Goal: Find specific fact: Find specific fact

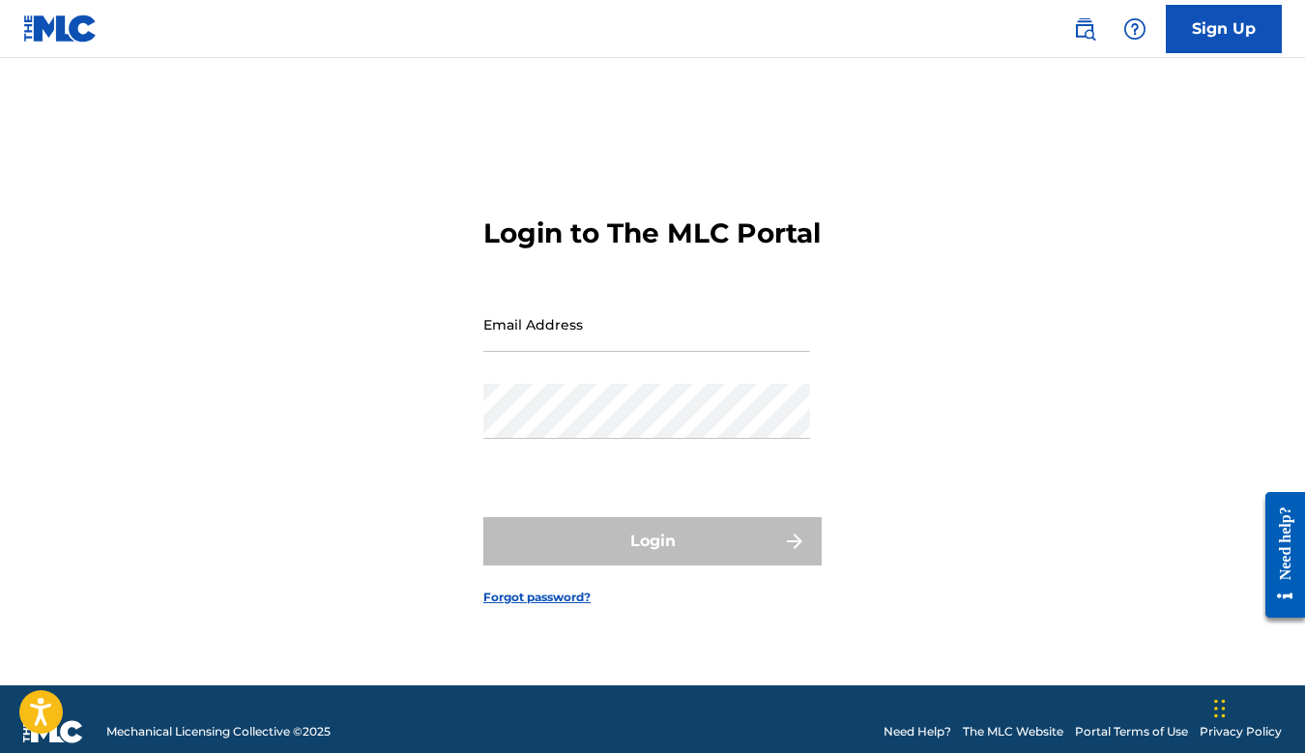
click at [614, 352] on input "Email Address" at bounding box center [646, 324] width 327 height 55
type input "[EMAIL_ADDRESS][DOMAIN_NAME]"
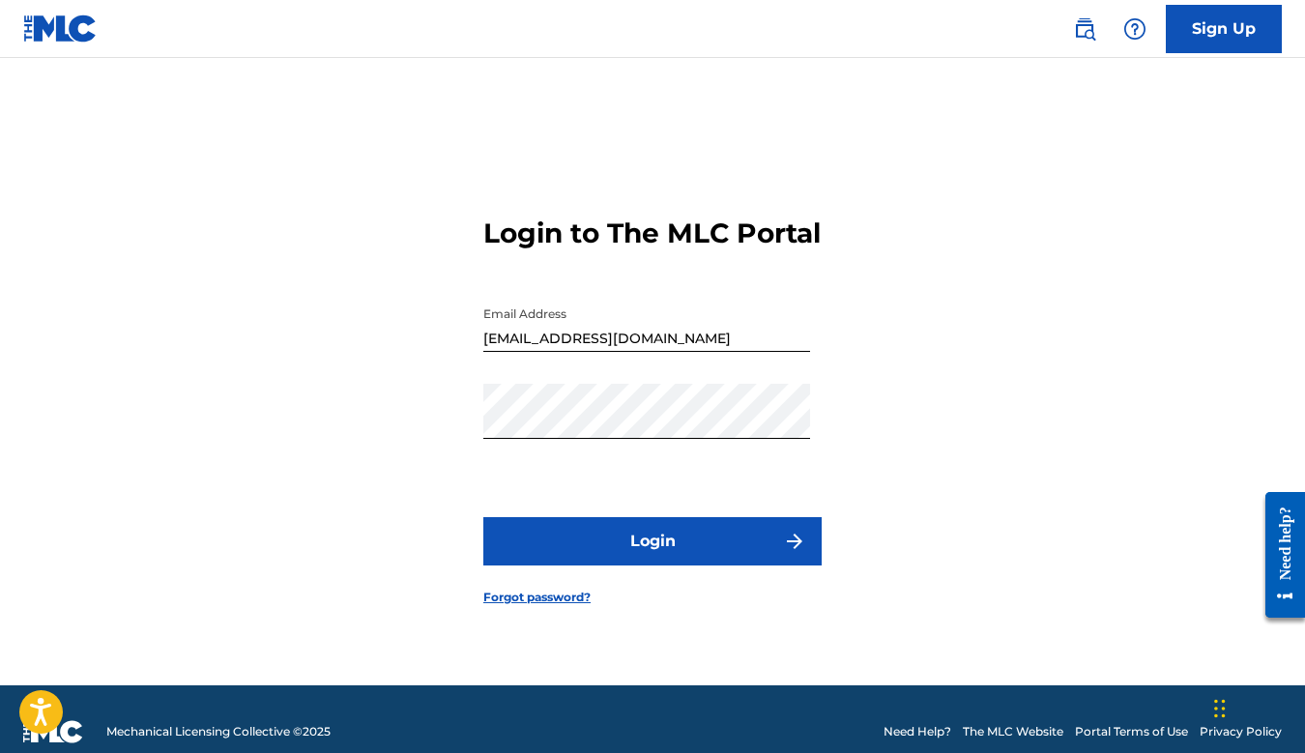
click at [622, 549] on button "Login" at bounding box center [652, 541] width 338 height 48
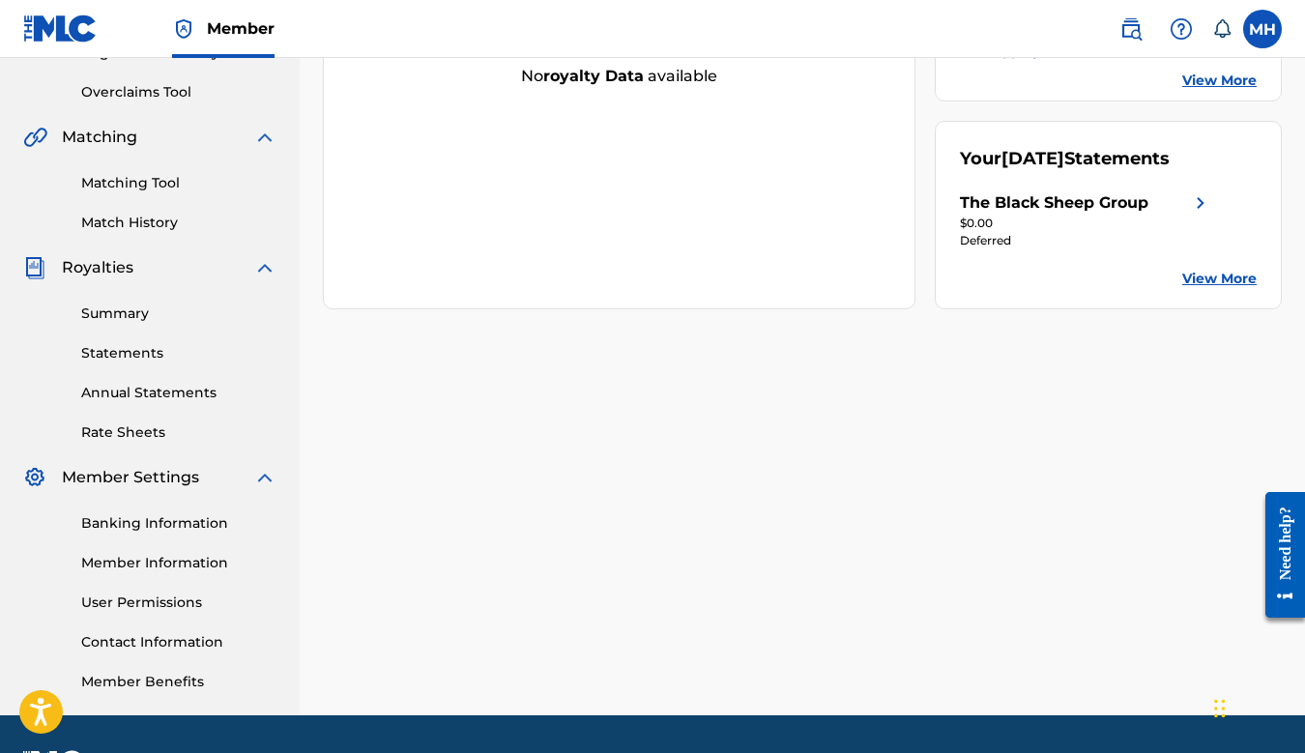
scroll to position [446, 0]
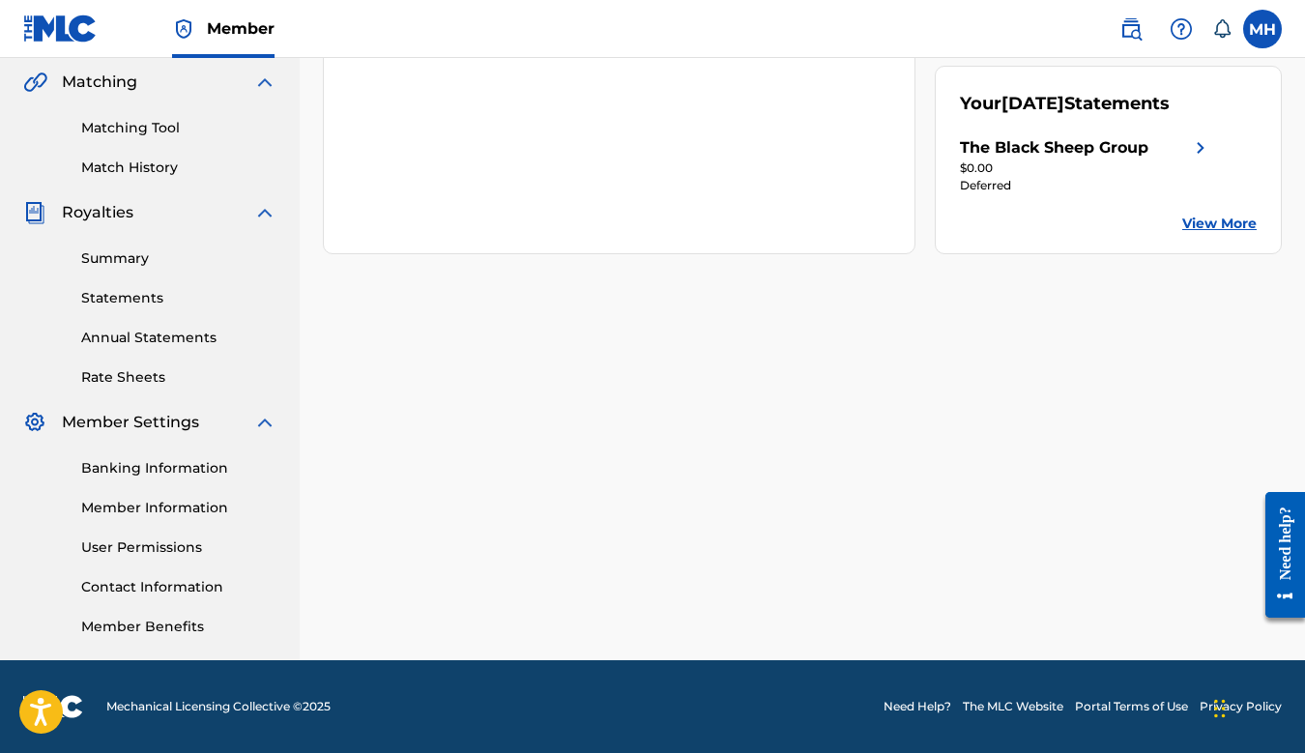
click at [131, 506] on link "Member Information" at bounding box center [178, 508] width 195 height 20
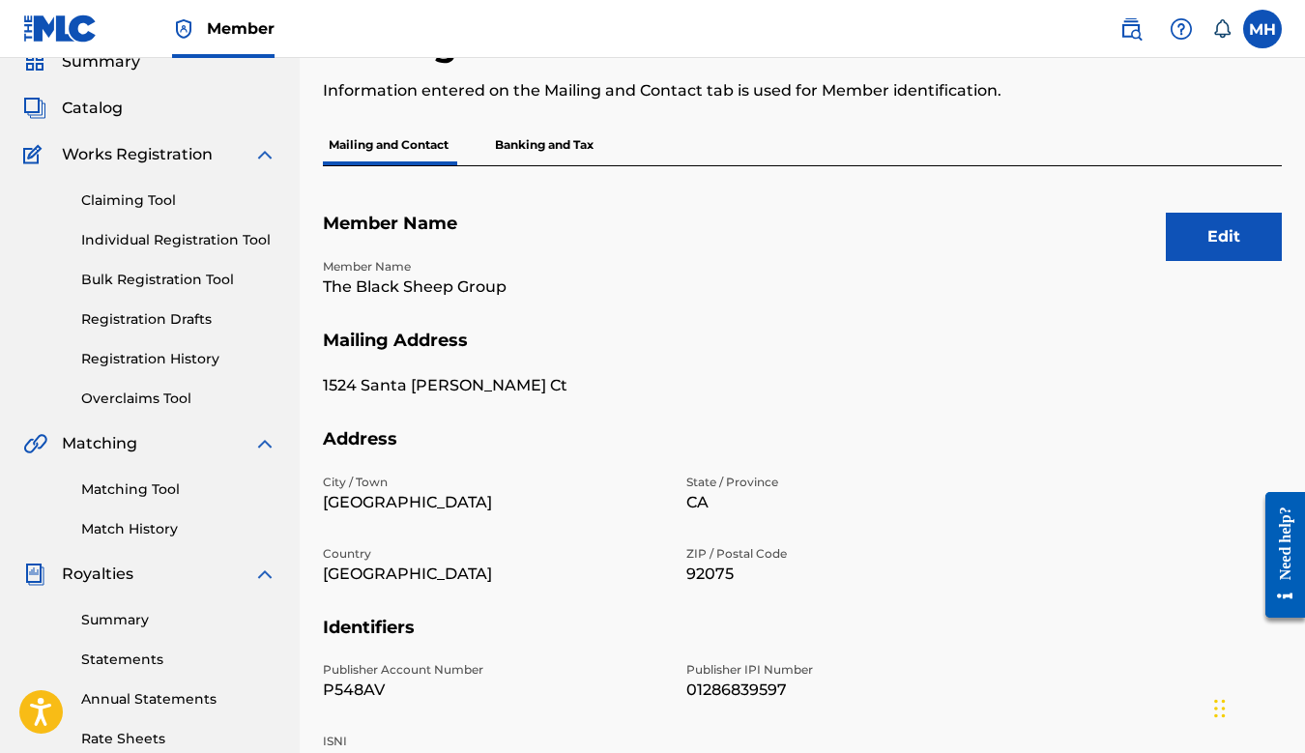
scroll to position [149, 0]
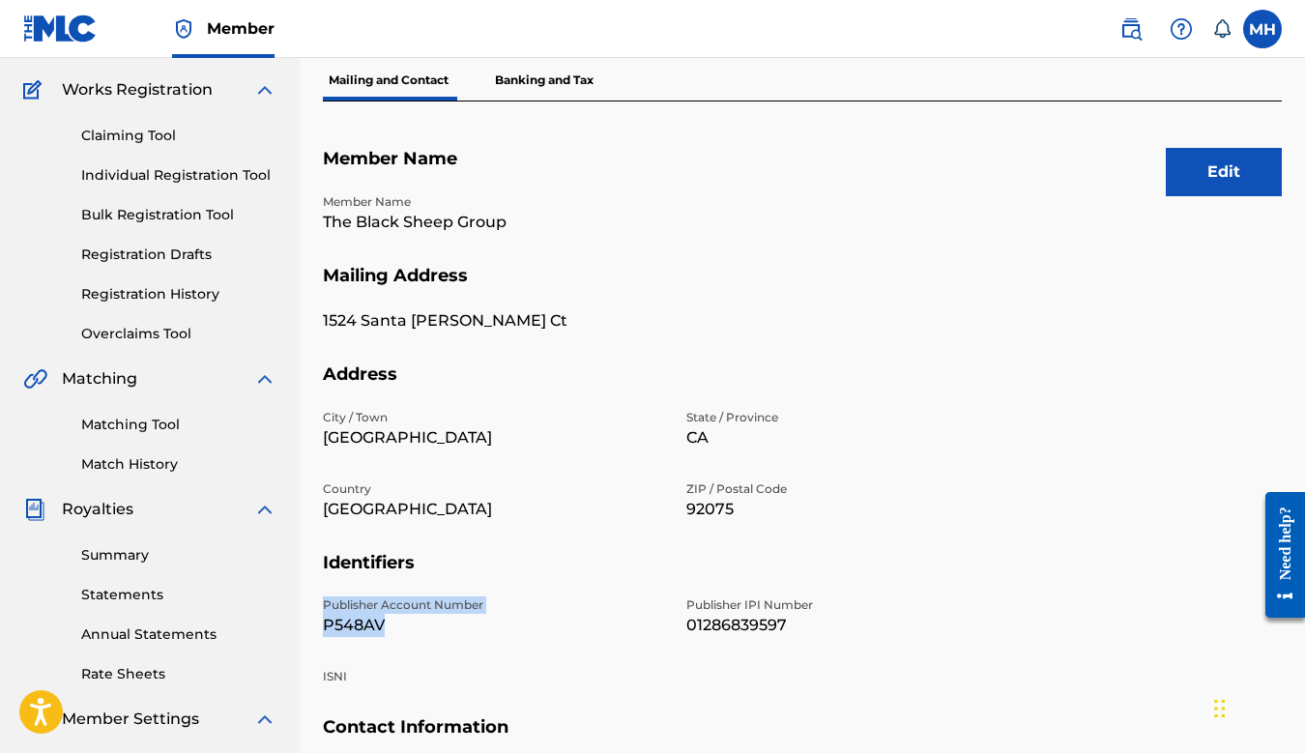
drag, startPoint x: 427, startPoint y: 634, endPoint x: 321, endPoint y: 596, distance: 112.8
click at [321, 596] on div "Mailing and Contact Information entered on the Mailing and Contact tab is used …" at bounding box center [802, 456] width 1005 height 999
copy div "Publisher Account Number P548AV"
drag, startPoint x: 686, startPoint y: 601, endPoint x: 824, endPoint y: 630, distance: 141.2
click at [824, 630] on div "Publisher IPI Number 01286839597" at bounding box center [856, 616] width 340 height 41
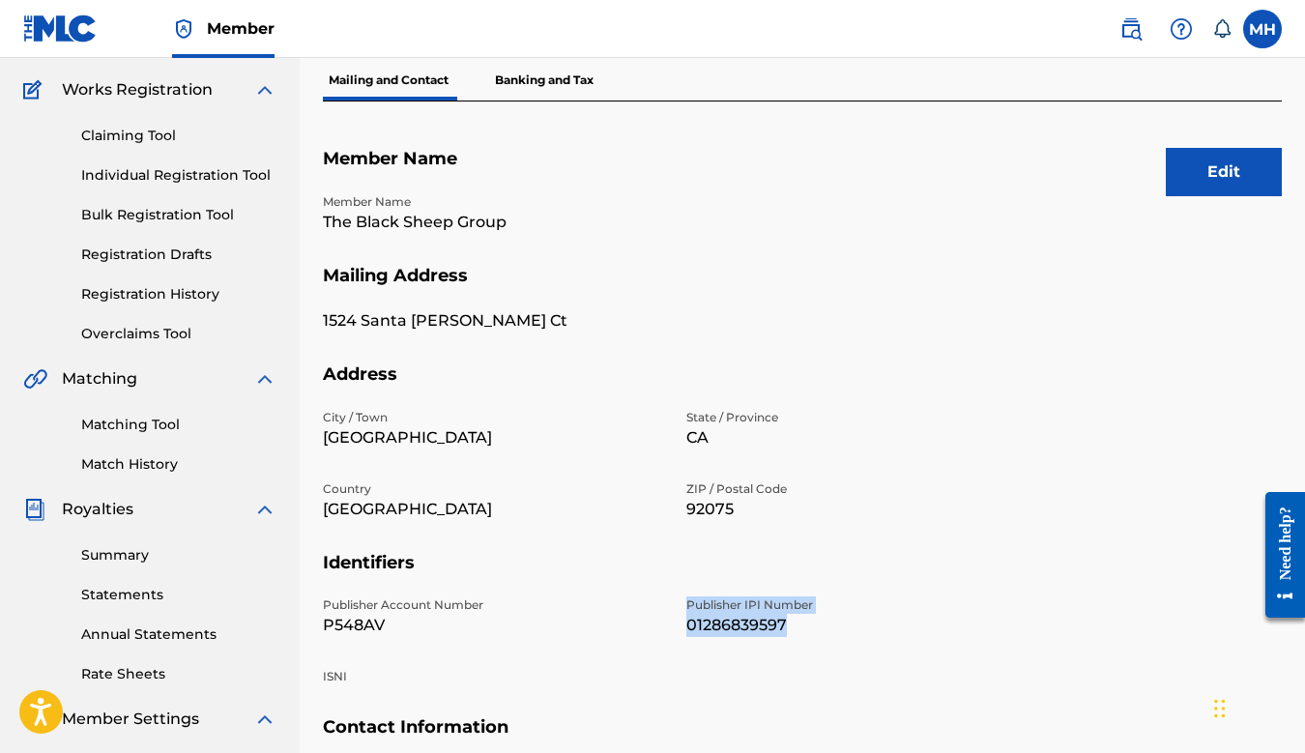
copy div "Publisher IPI Number 01286839597"
